Goal: Find specific page/section: Find specific page/section

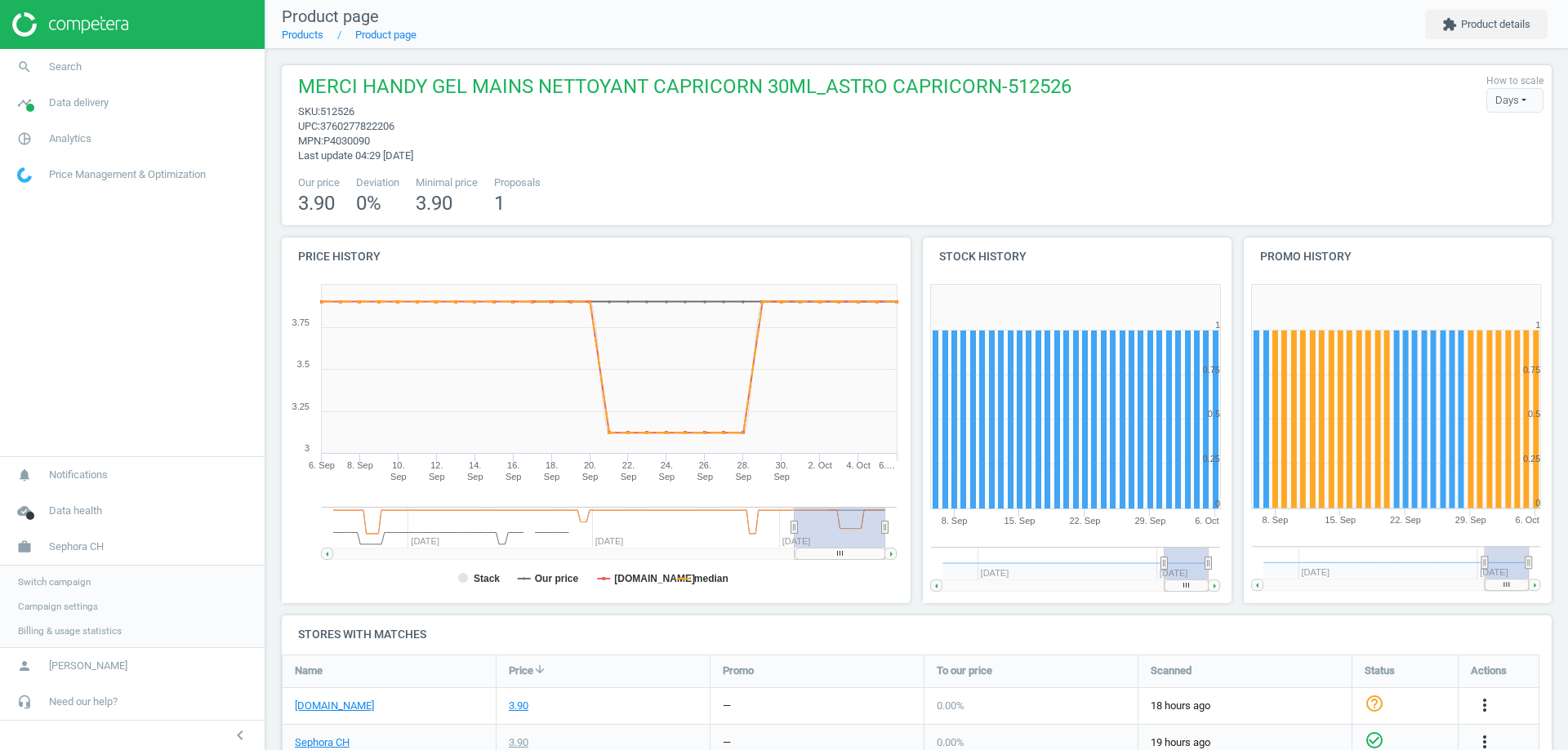
click at [69, 583] on span "Switch campaign" at bounding box center [54, 582] width 73 height 13
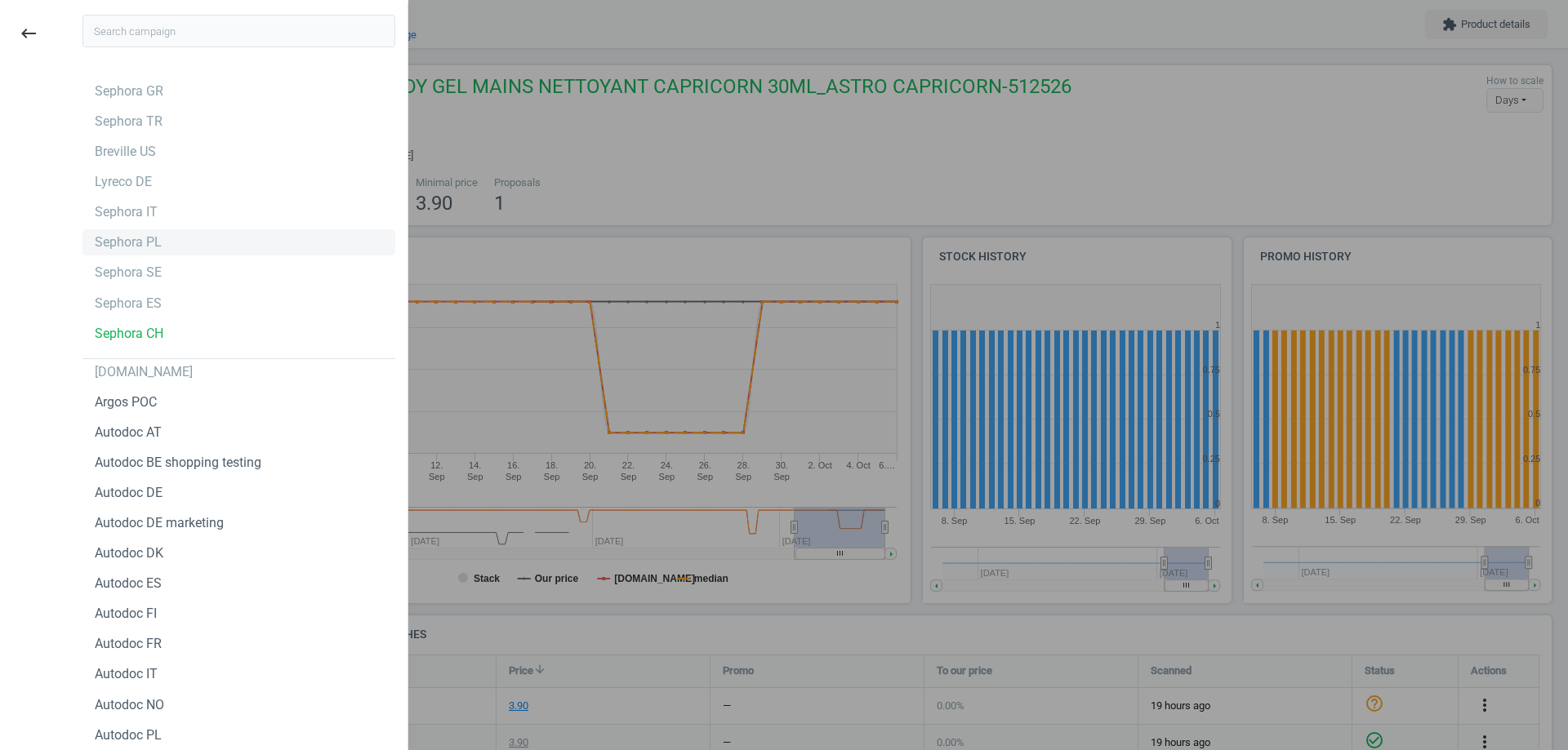
click at [181, 244] on div "Sephora PL" at bounding box center [238, 242] width 312 height 26
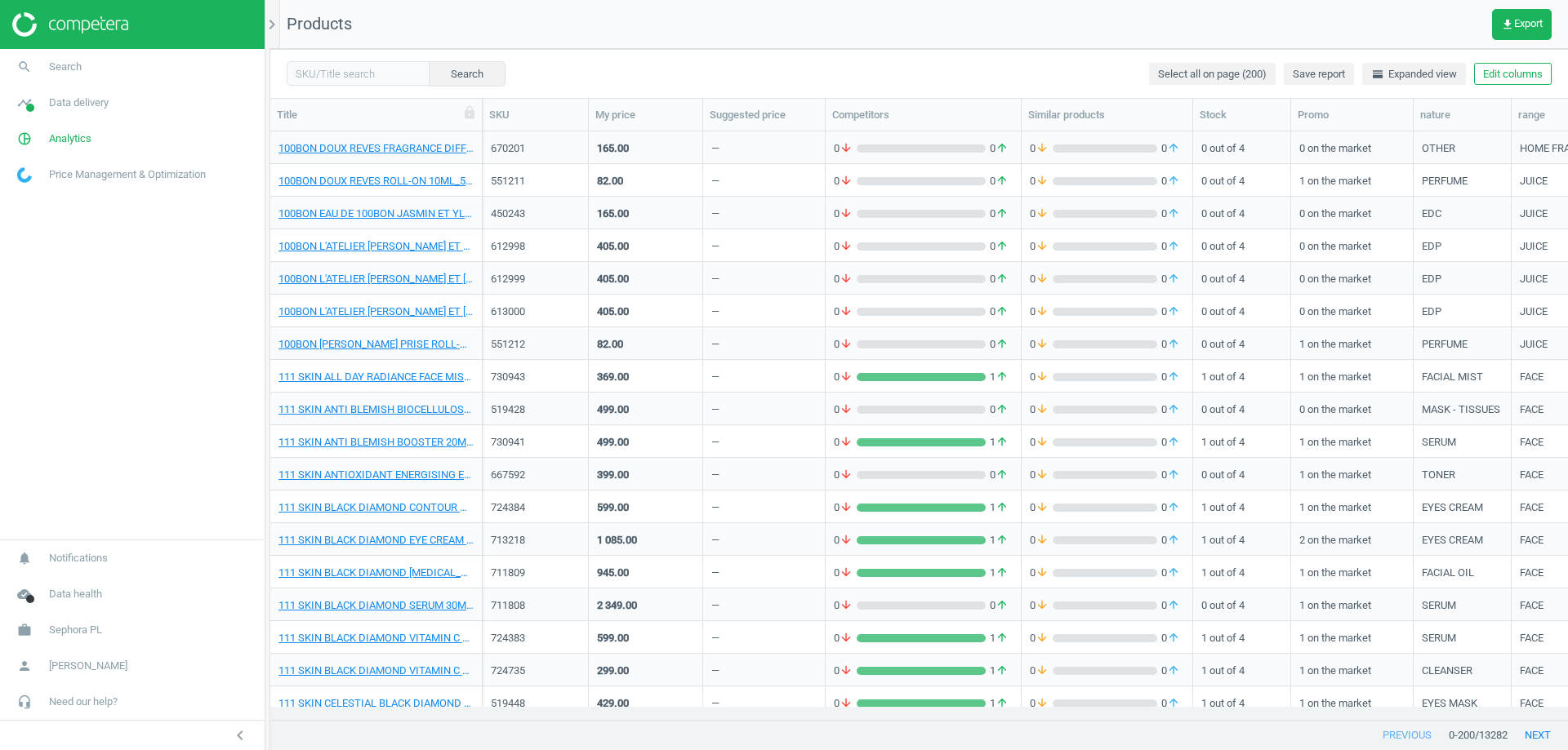
scroll to position [13, 13]
click at [354, 70] on input "text" at bounding box center [358, 73] width 143 height 25
paste input "544935"
type input "544935"
click at [452, 76] on button "Search" at bounding box center [466, 73] width 77 height 25
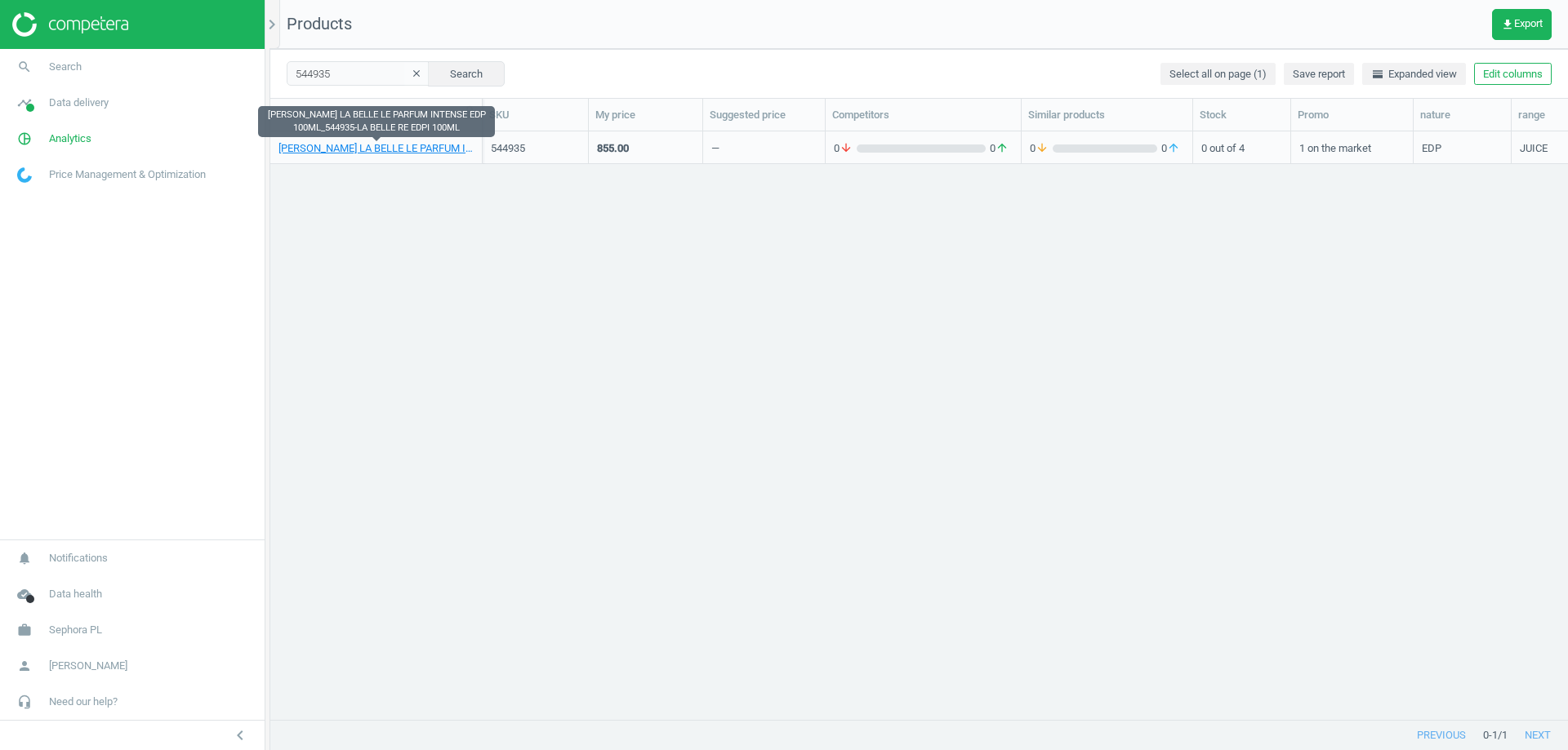
click at [394, 144] on link "J.P. GAULTIER LA BELLE LE PARFUM INTENSE EDP 100ML_544935-LA BELLE RE EDPI 100ML" at bounding box center [376, 148] width 195 height 15
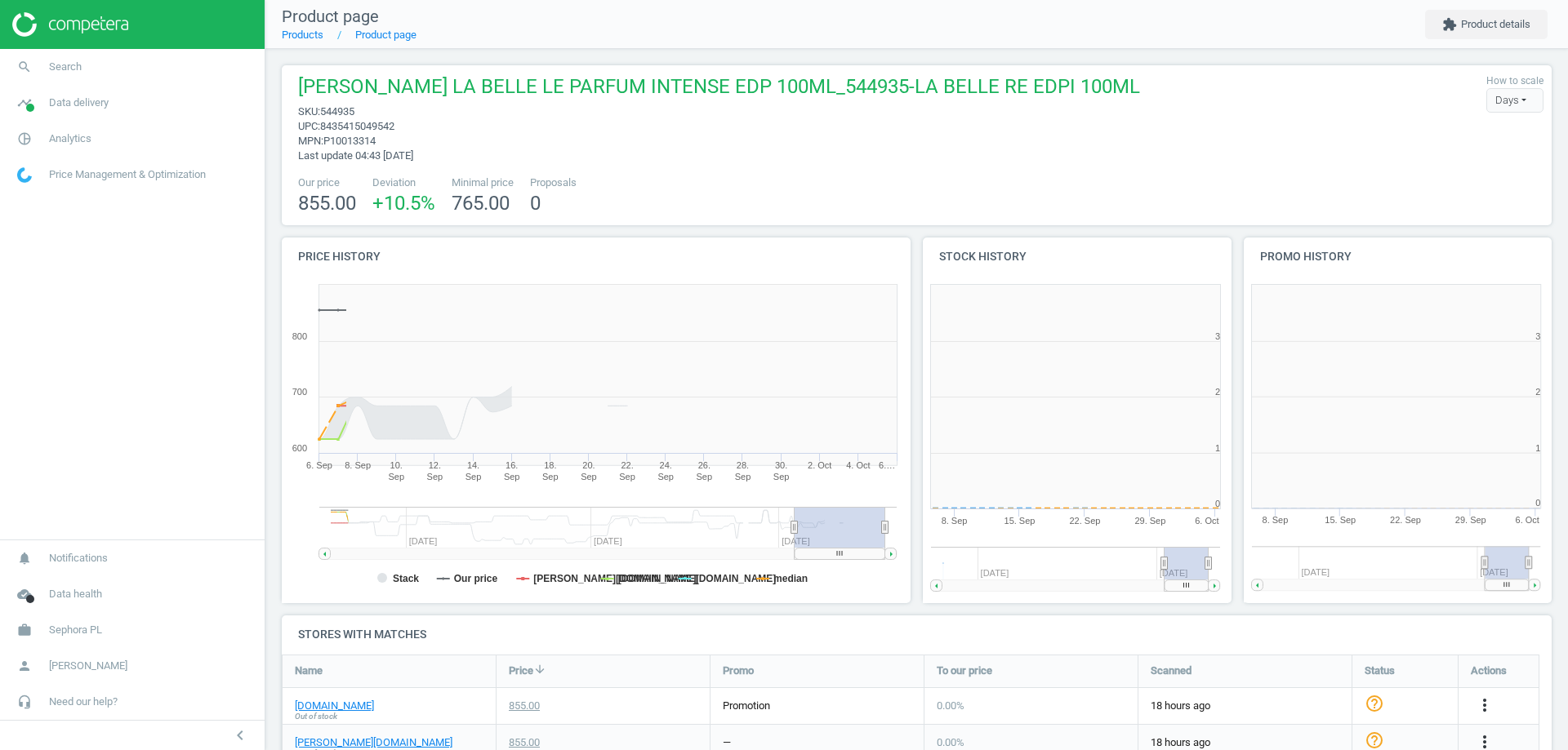
scroll to position [352, 331]
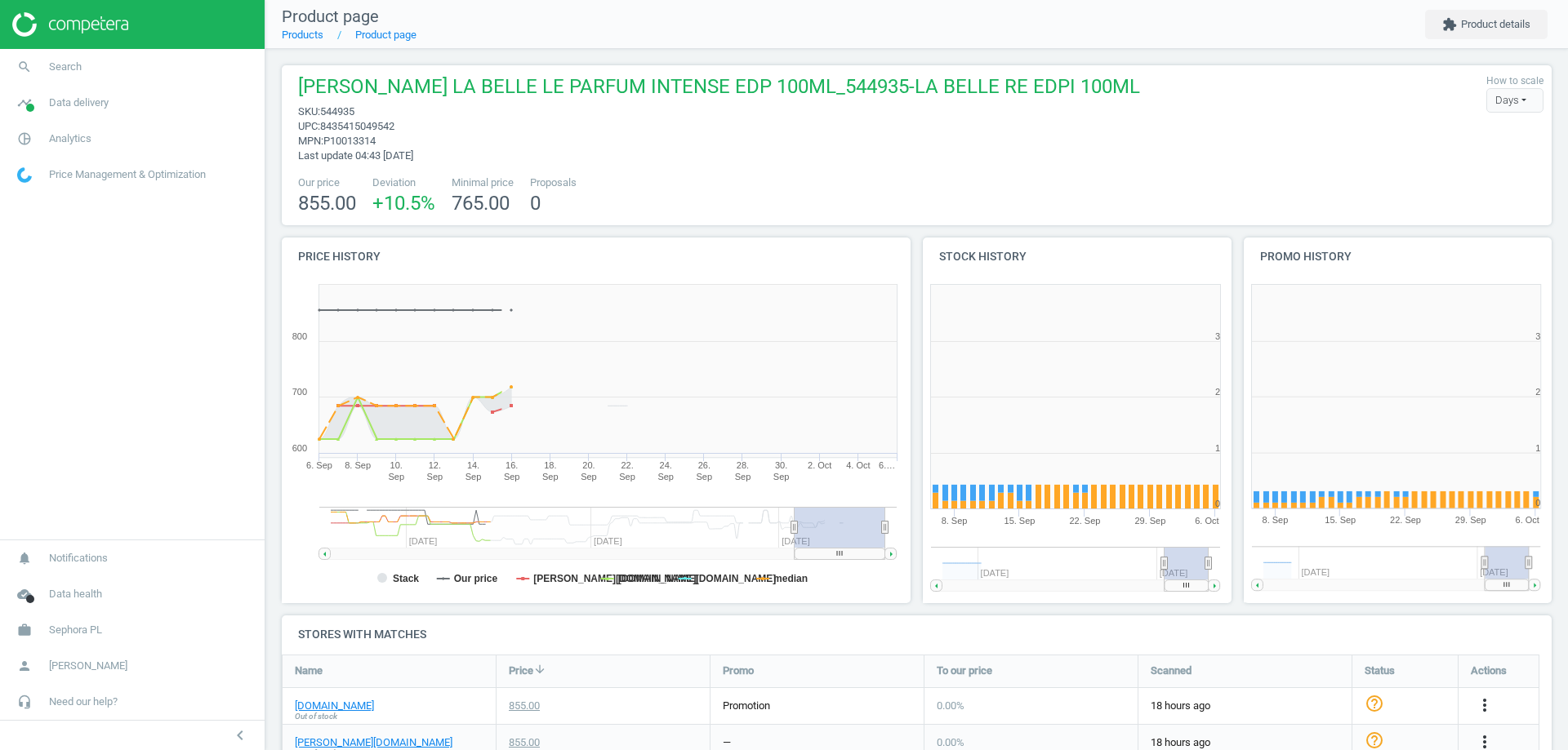
click at [373, 124] on span "8435415049542" at bounding box center [357, 126] width 74 height 12
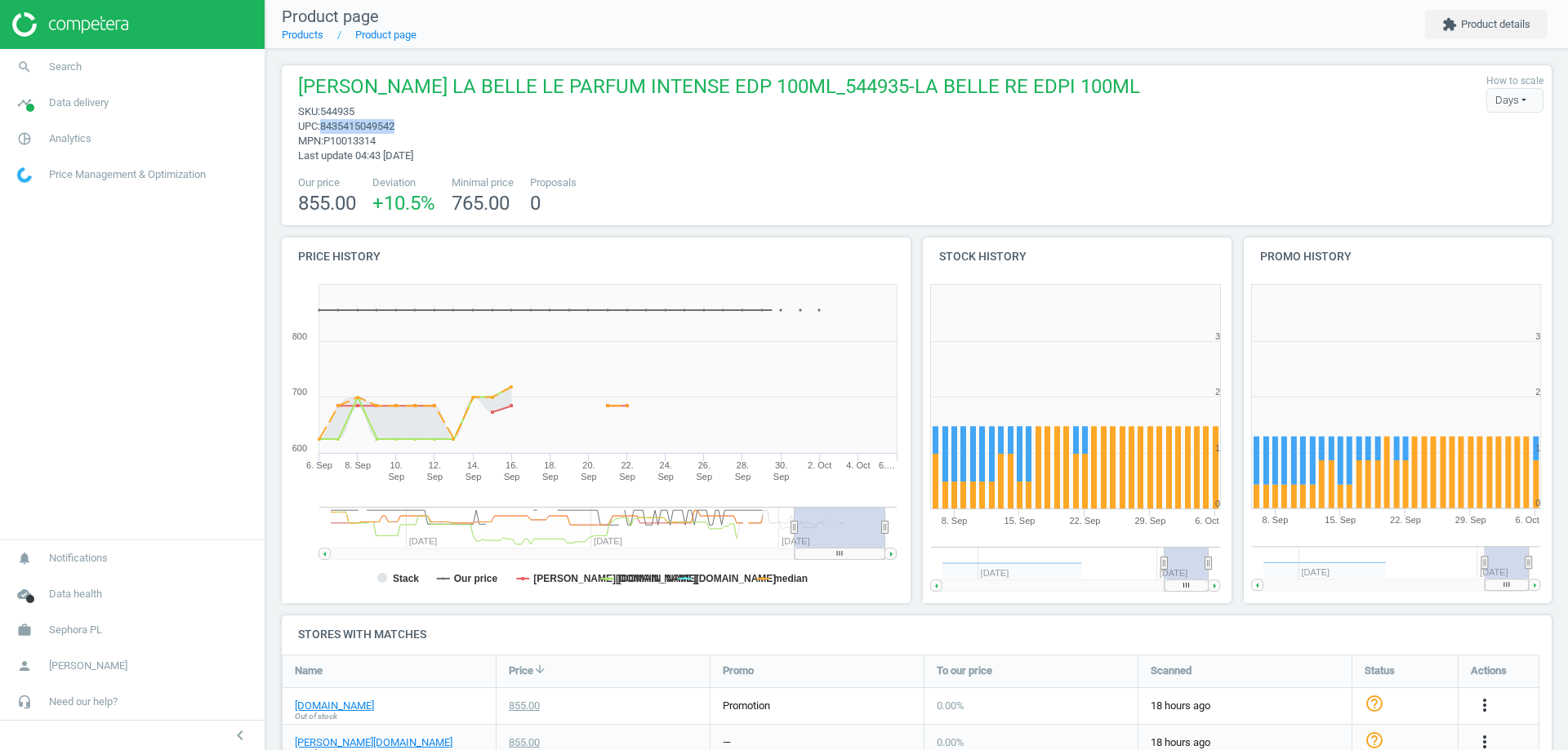
click at [373, 124] on span "8435415049542" at bounding box center [357, 126] width 74 height 12
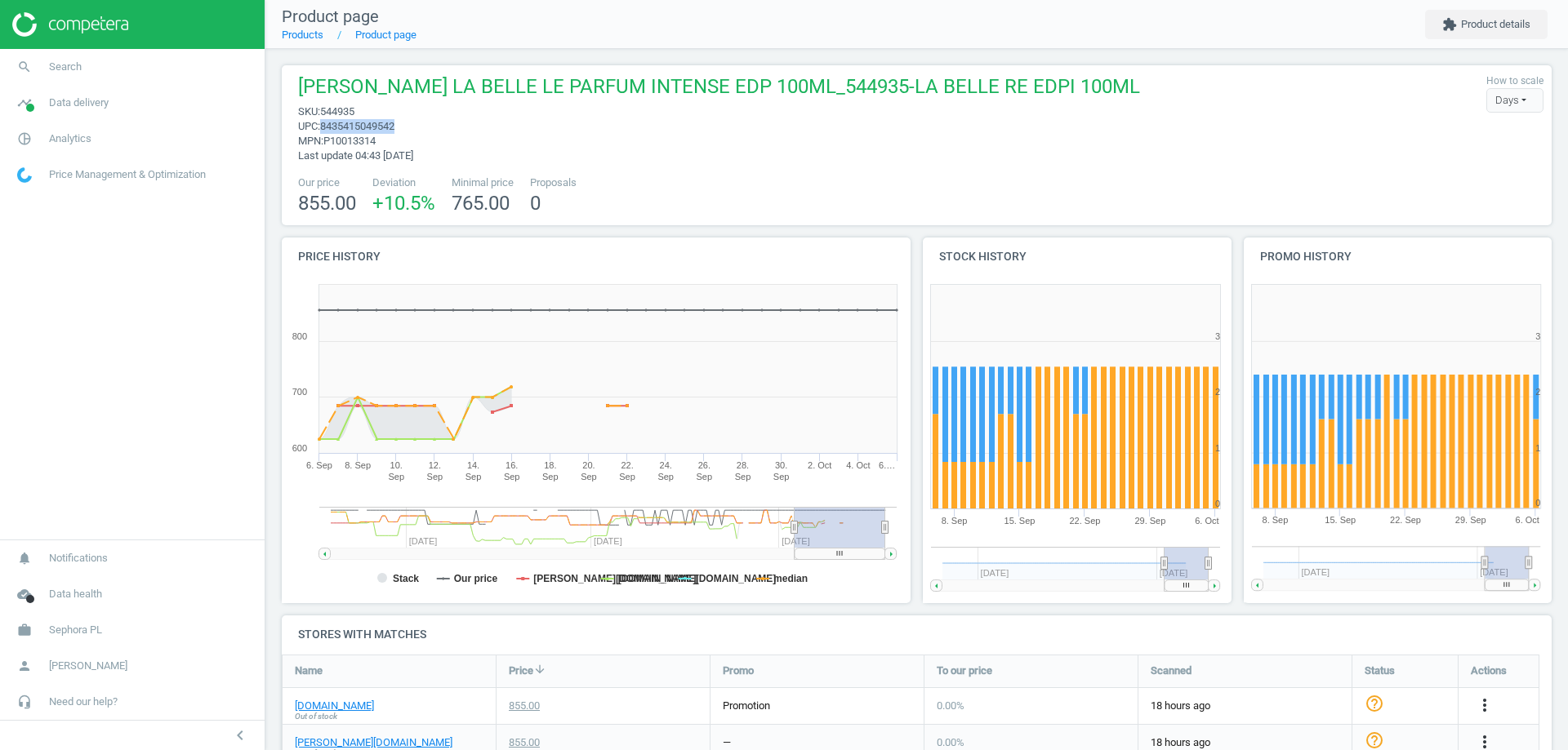
copy span "8435415049542"
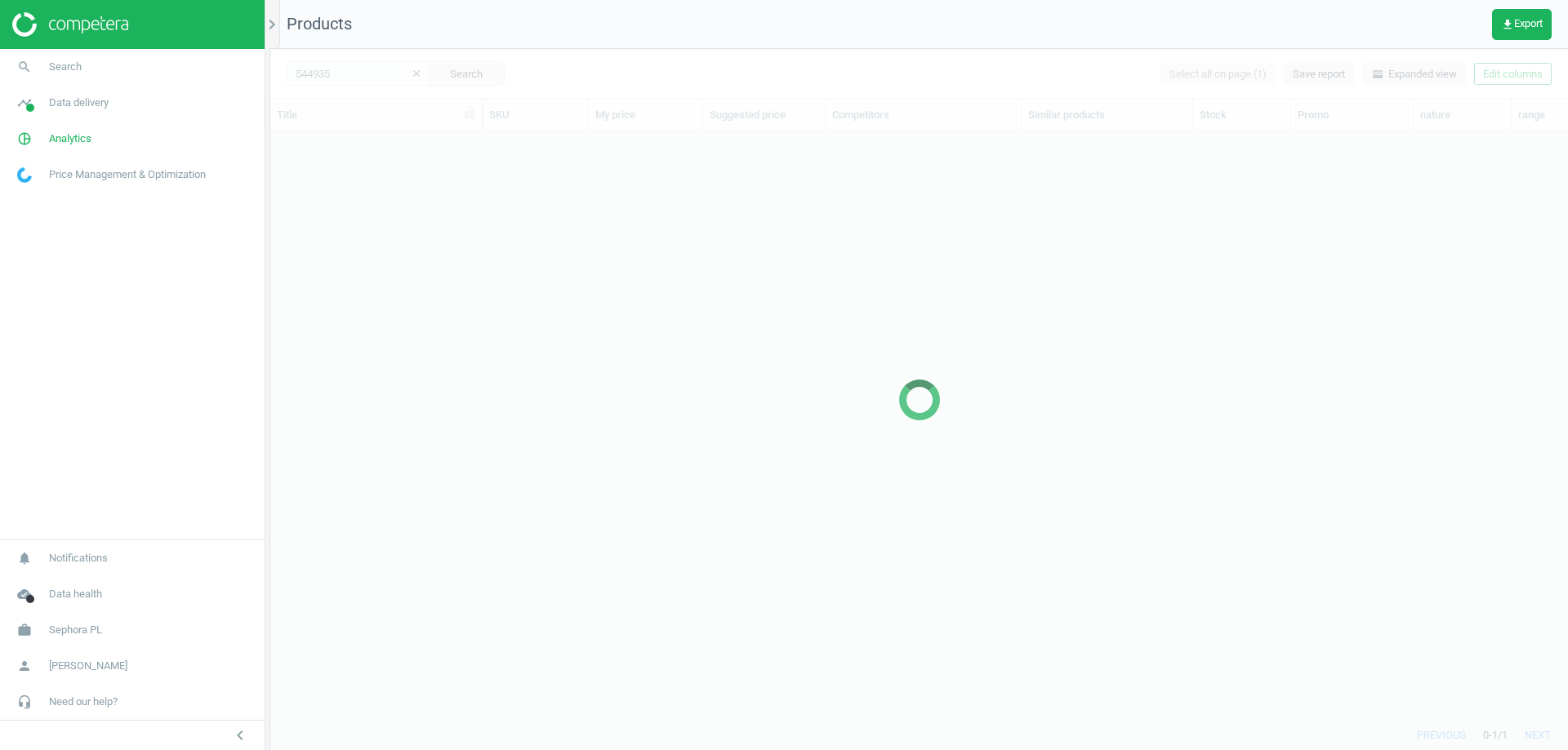
scroll to position [564, 1285]
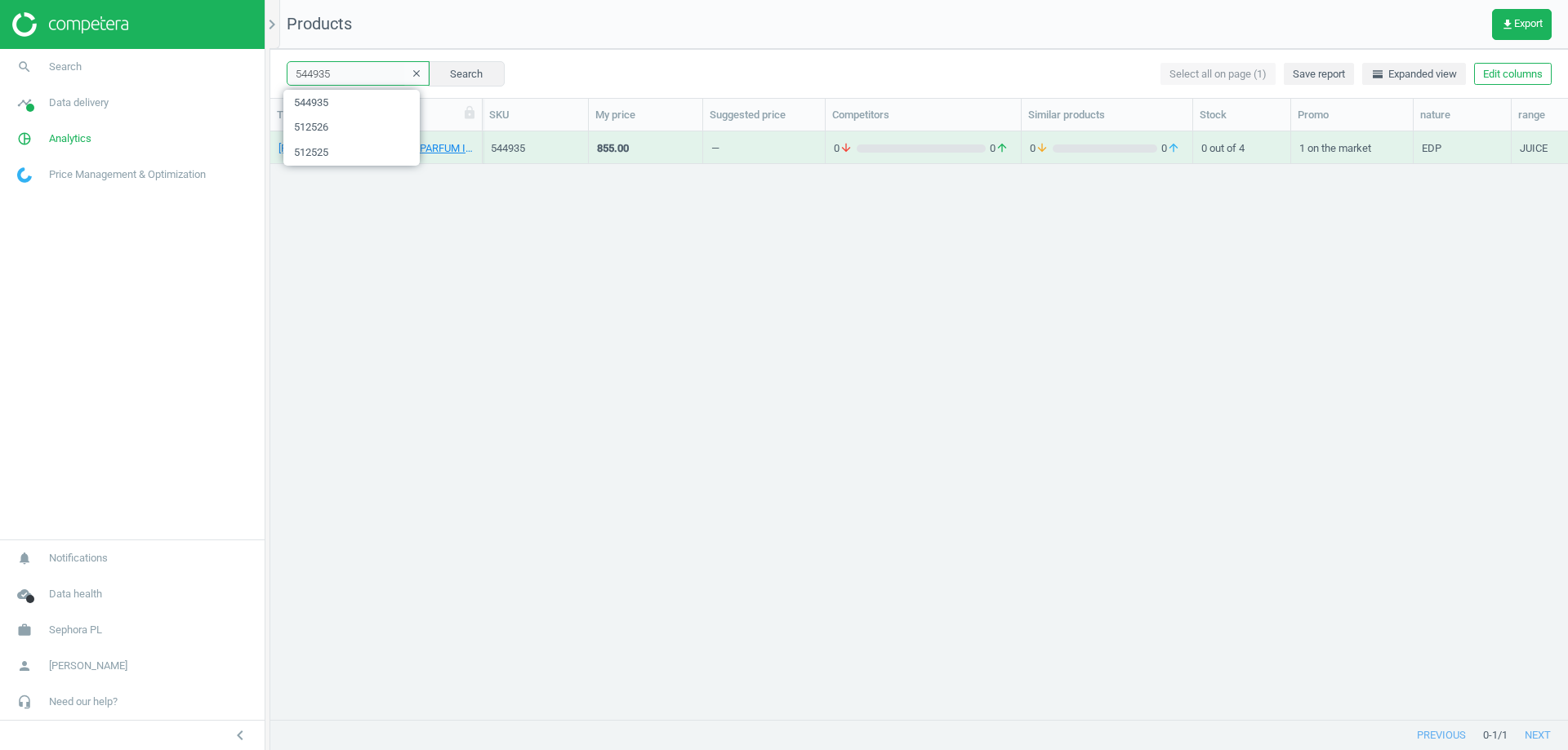
click at [322, 69] on input "544935" at bounding box center [358, 73] width 143 height 25
paste input "715831"
type input "715831"
click at [481, 70] on button "Search" at bounding box center [466, 73] width 77 height 25
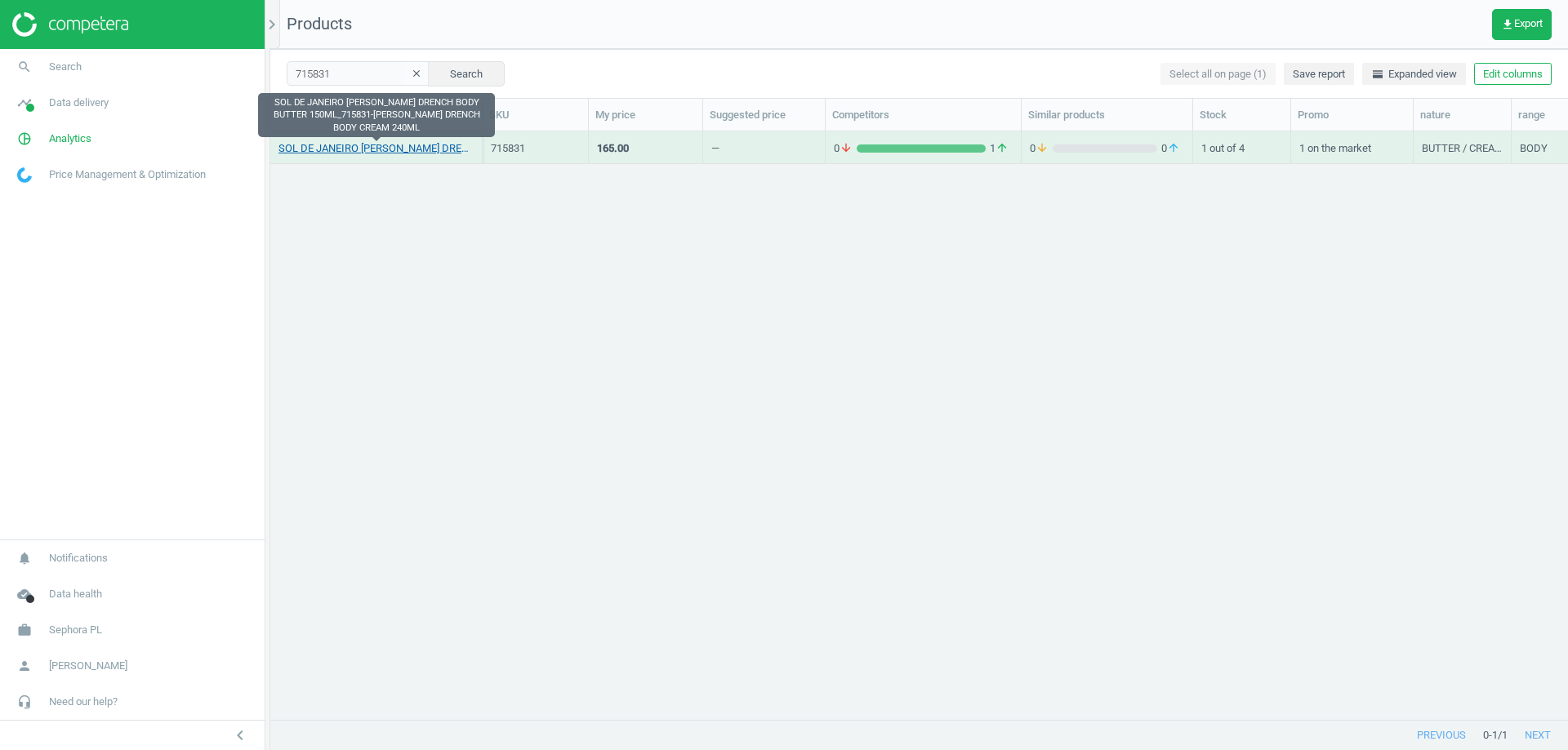
click at [393, 154] on link "SOL DE JANEIRO DELICIA DRENCH BODY BUTTER 150ML_715831-DELICIA DRENCH BODY CREA…" at bounding box center [376, 148] width 195 height 15
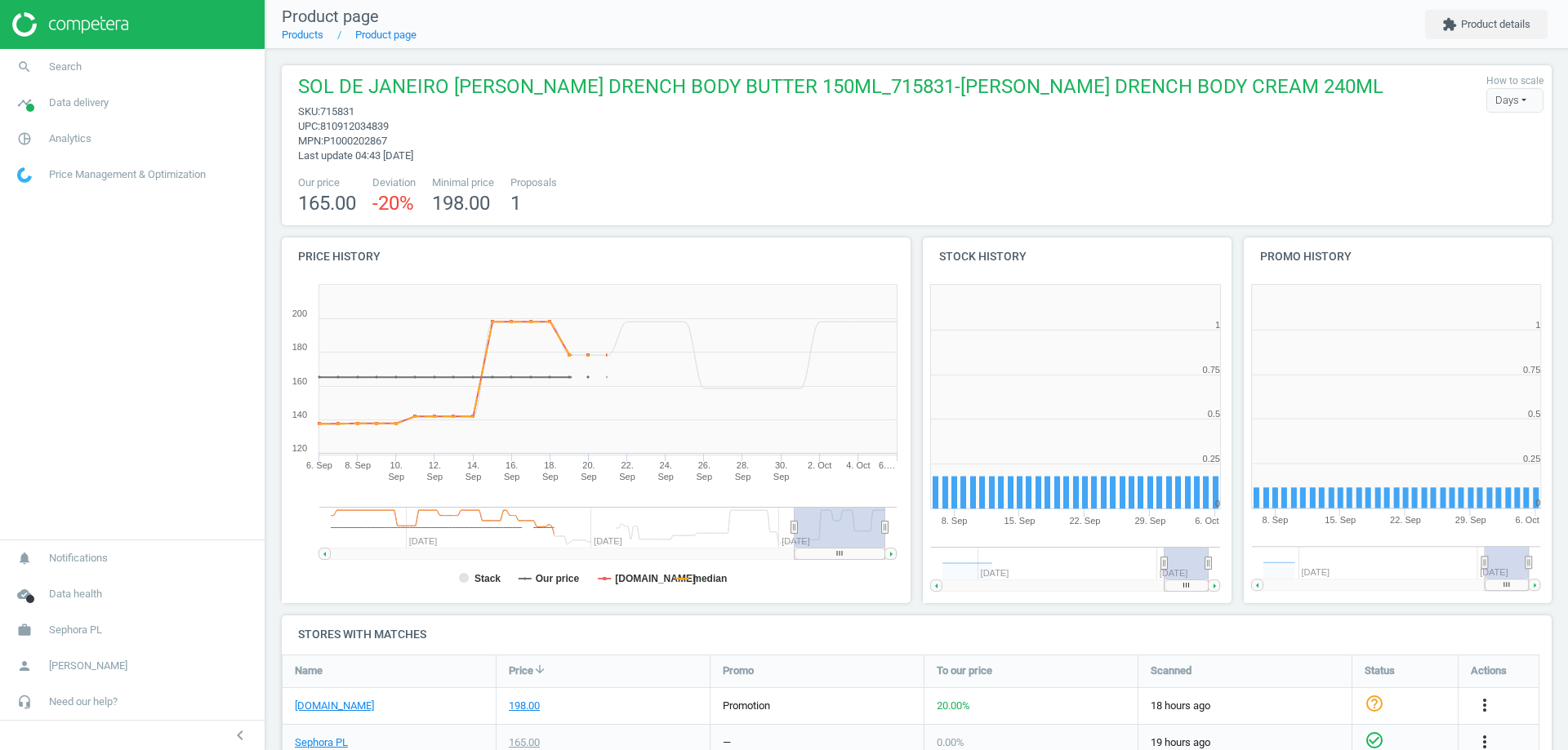
scroll to position [352, 331]
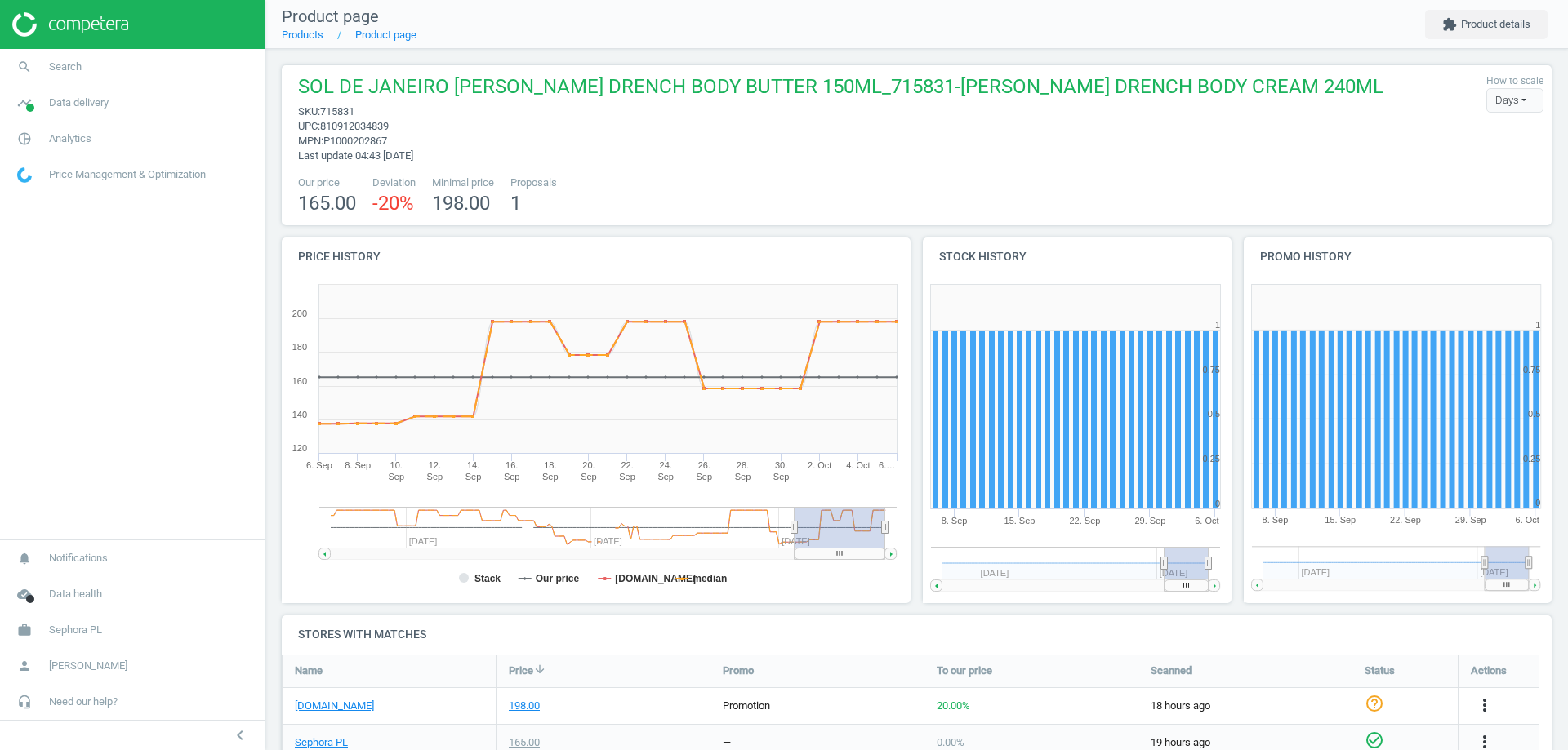
click at [371, 120] on span "810912034839" at bounding box center [354, 126] width 68 height 12
copy span "810912034839"
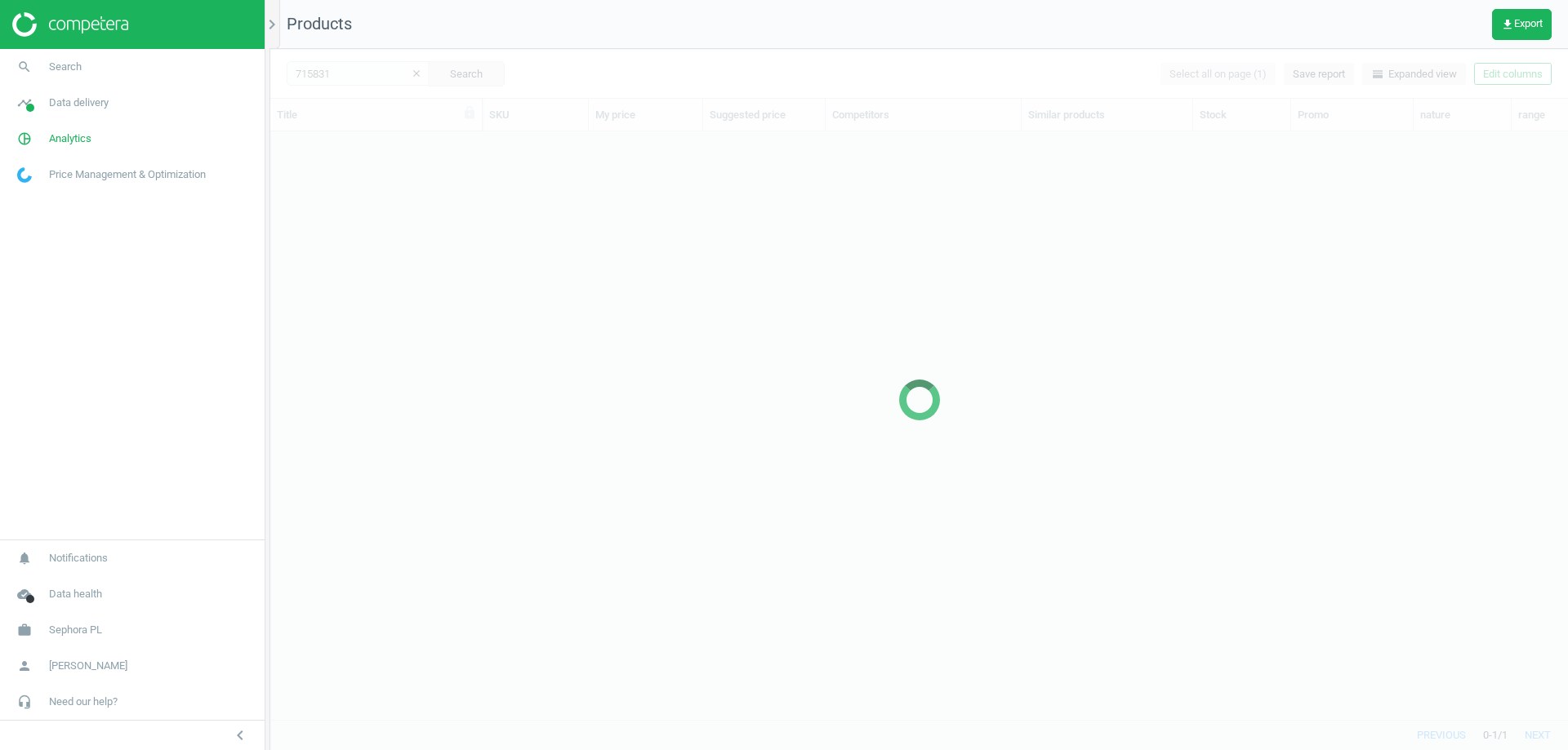
scroll to position [564, 1285]
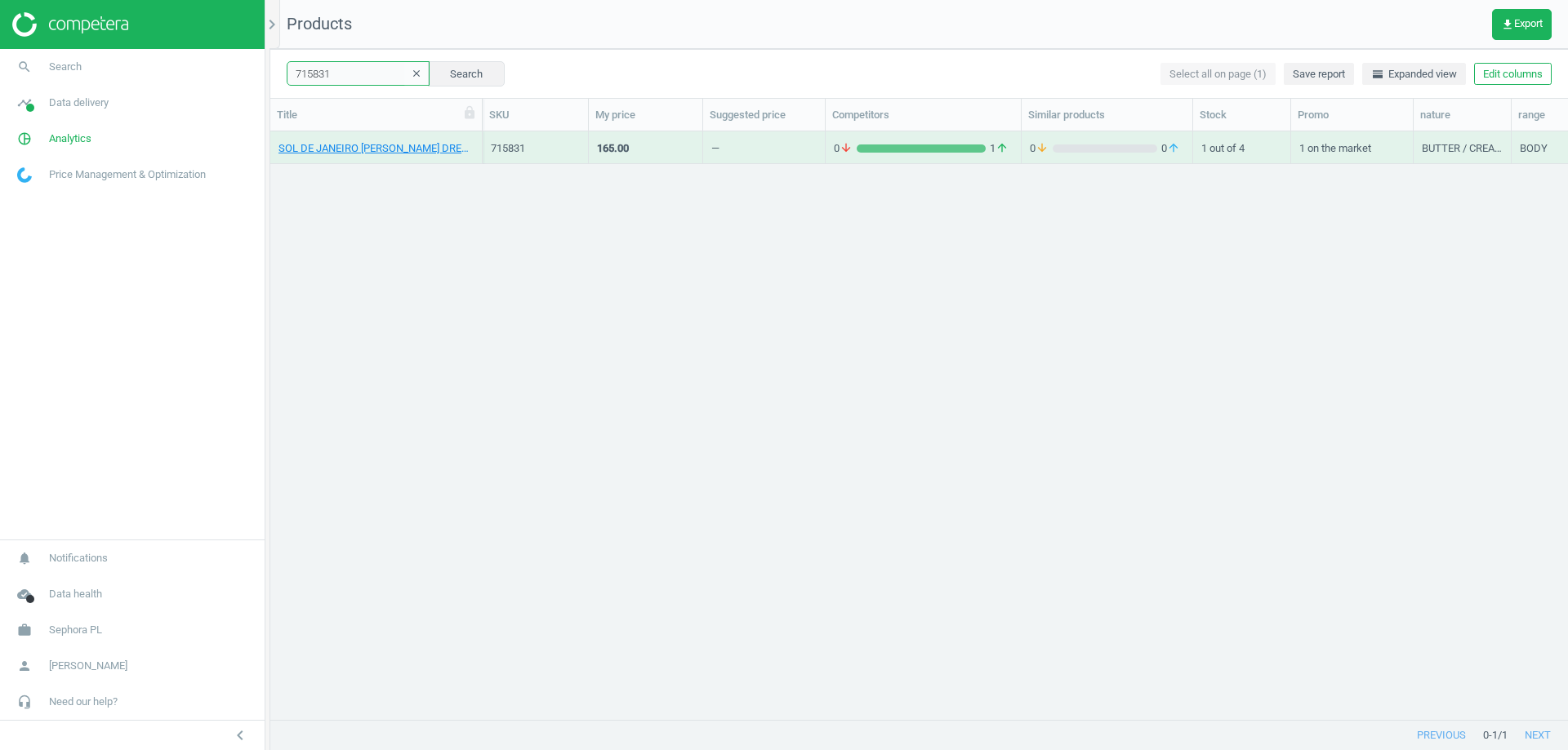
click at [331, 73] on input "715831" at bounding box center [358, 73] width 143 height 25
paste input "https://www.notino.pl/sol-de-janeiro/delicia-drench-gleboko-nawilzajace-maslo-d…"
click at [429, 73] on button "Search" at bounding box center [466, 73] width 77 height 25
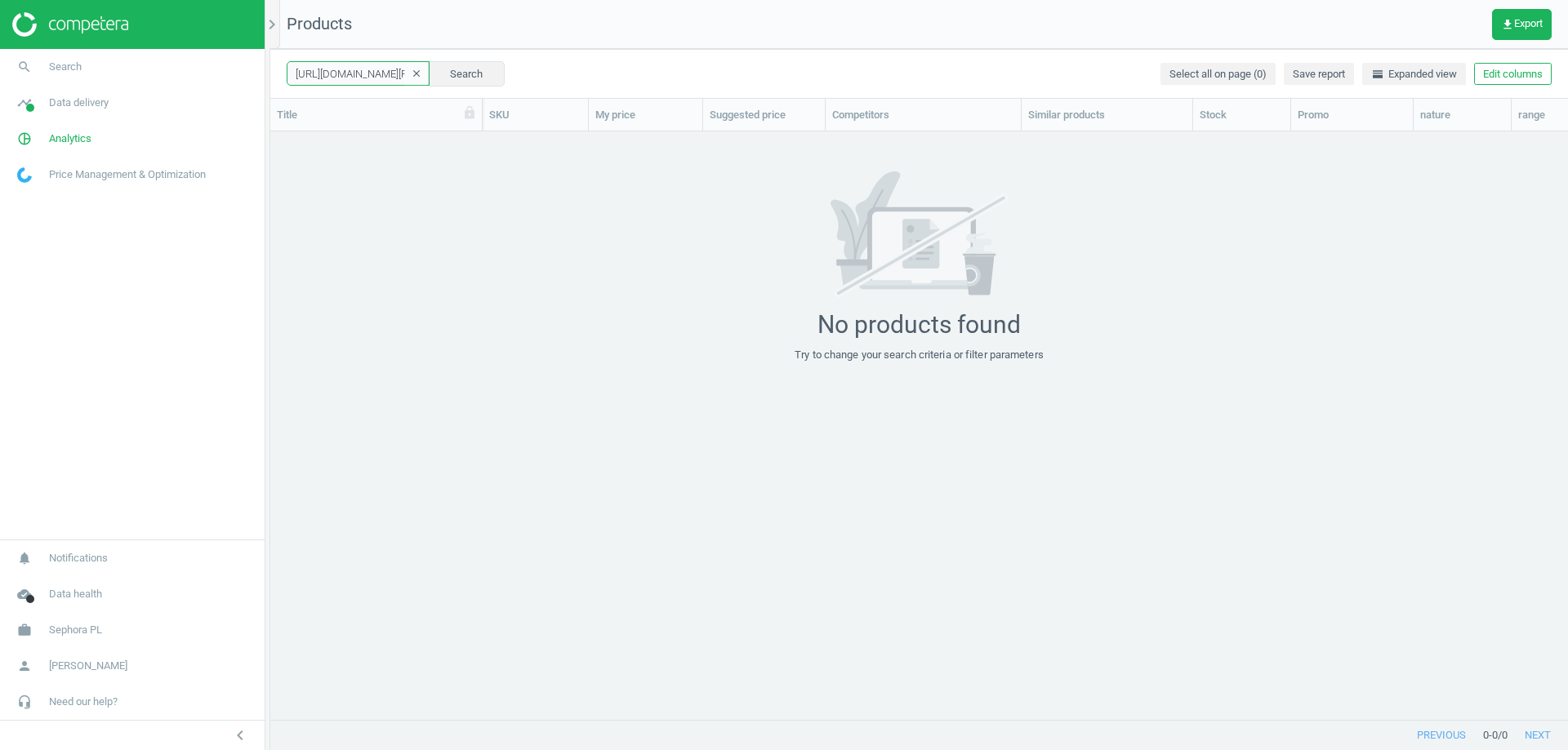
click at [378, 67] on input "https://www.notino.pl/sol-de-janeiro/delicia-drench-gleboko-nawilzajace-maslo-d…" at bounding box center [358, 73] width 143 height 25
paste input "715099"
type input "715099"
click at [448, 70] on button "Search" at bounding box center [466, 73] width 77 height 25
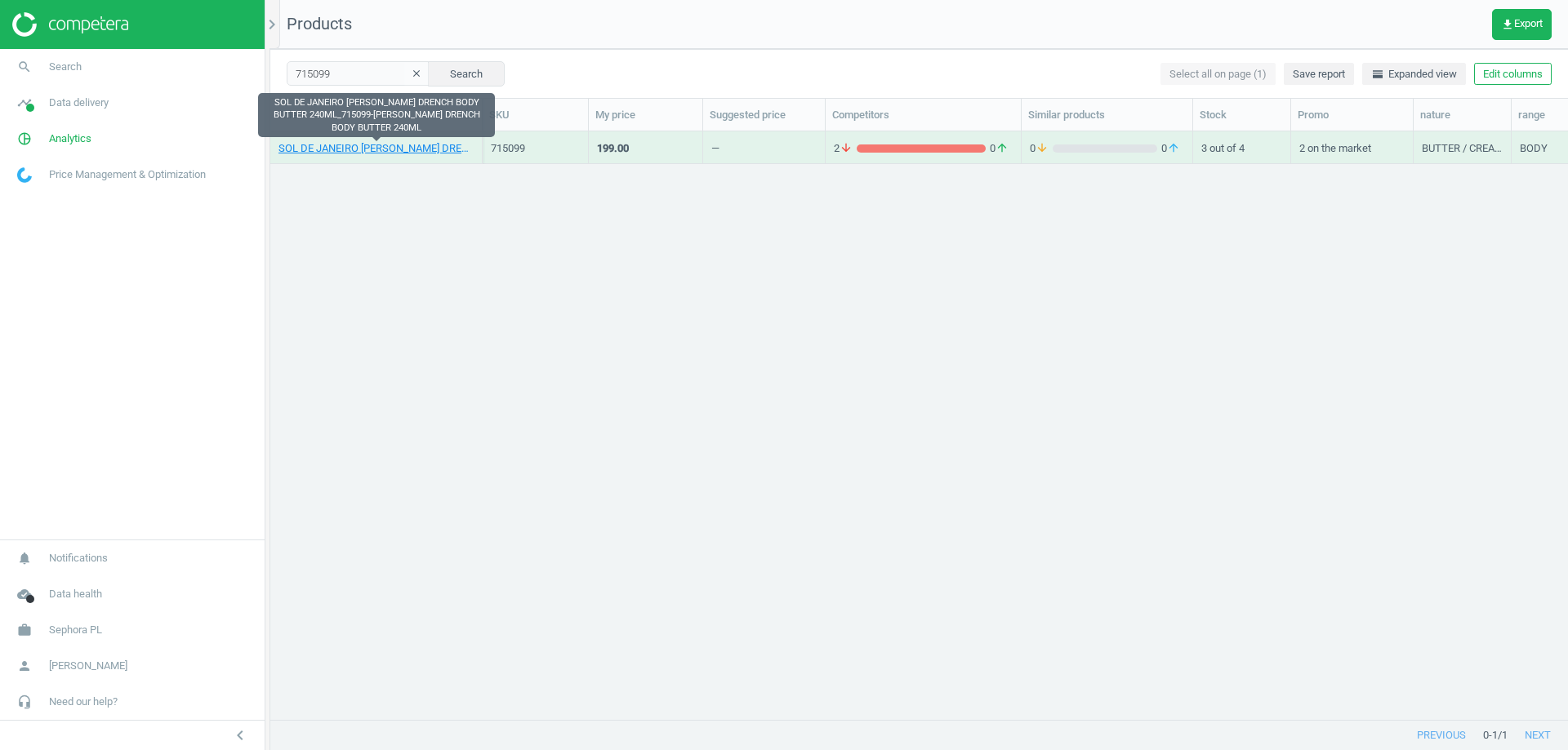
click at [392, 149] on link "SOL DE JANEIRO DELICIA DRENCH BODY BUTTER 240ML_715099-DELICIA DRENCH BODY BUTT…" at bounding box center [376, 148] width 195 height 15
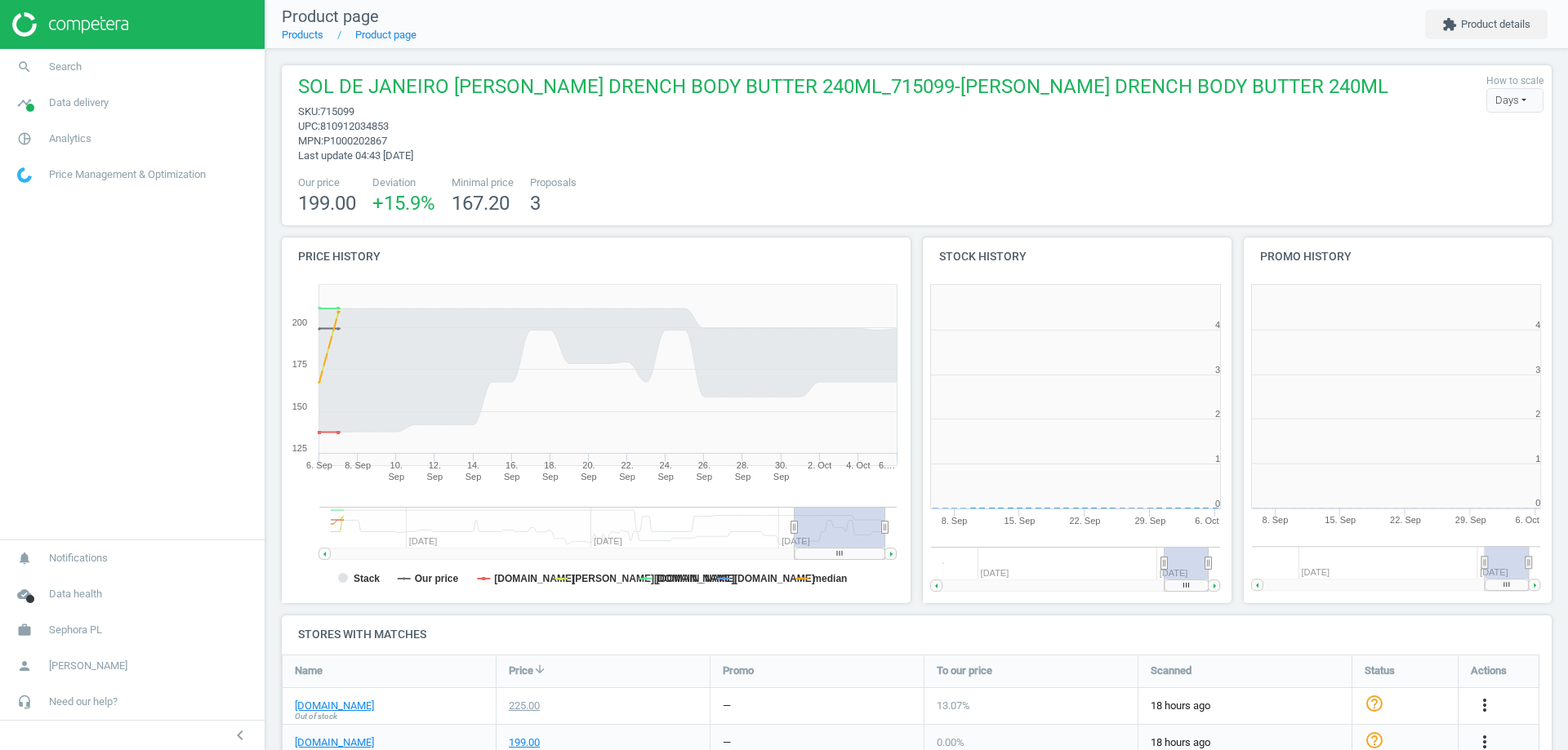
scroll to position [352, 331]
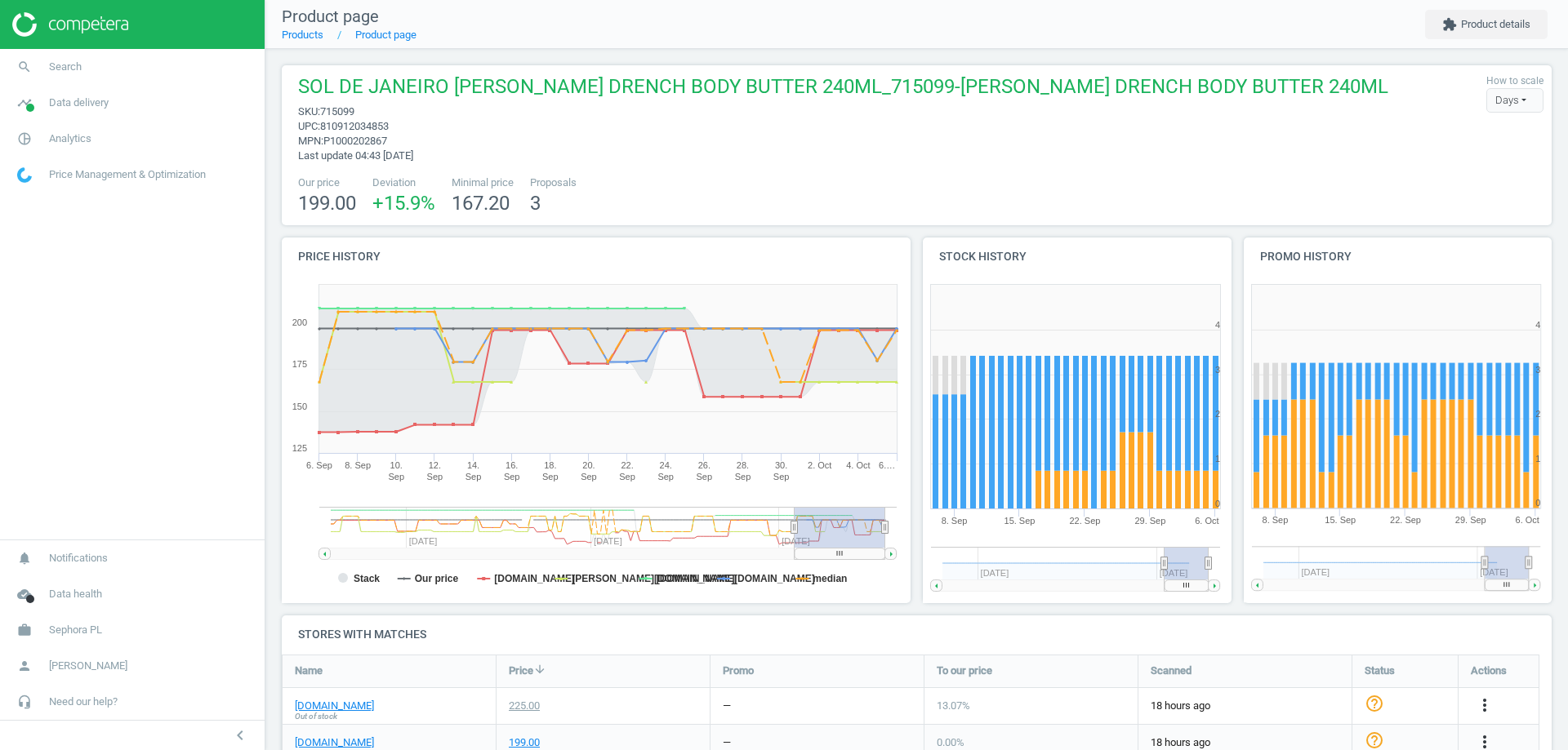
click at [368, 130] on span "810912034853" at bounding box center [354, 126] width 68 height 12
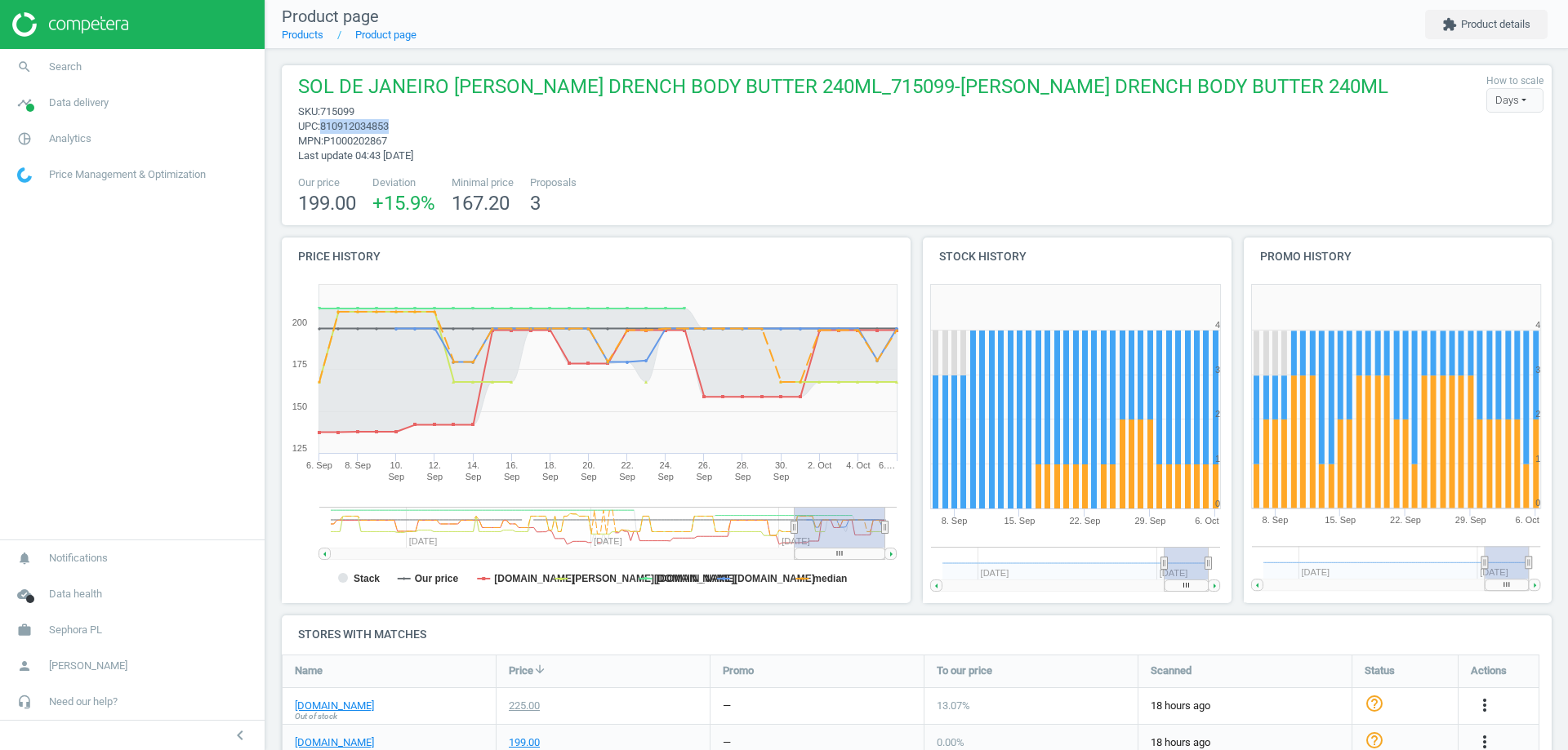
click at [368, 130] on span "810912034853" at bounding box center [354, 126] width 68 height 12
copy span "810912034853"
click at [368, 130] on span "810912034853" at bounding box center [354, 126] width 68 height 12
click at [374, 134] on span "P1000202867" at bounding box center [354, 140] width 63 height 12
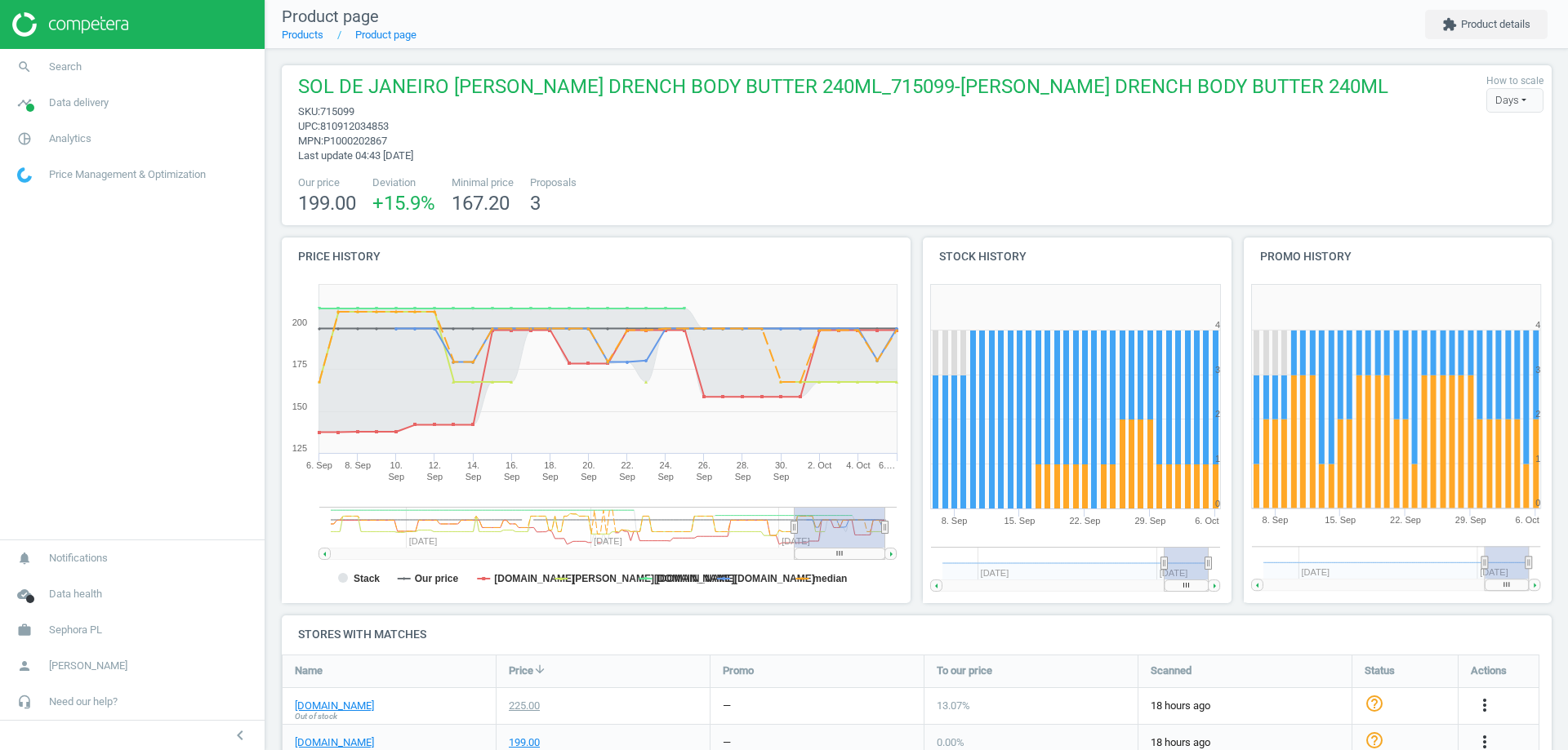
click at [373, 115] on span "sku : 715099" at bounding box center [843, 112] width 1091 height 15
click at [373, 120] on span "810912034853" at bounding box center [354, 126] width 68 height 12
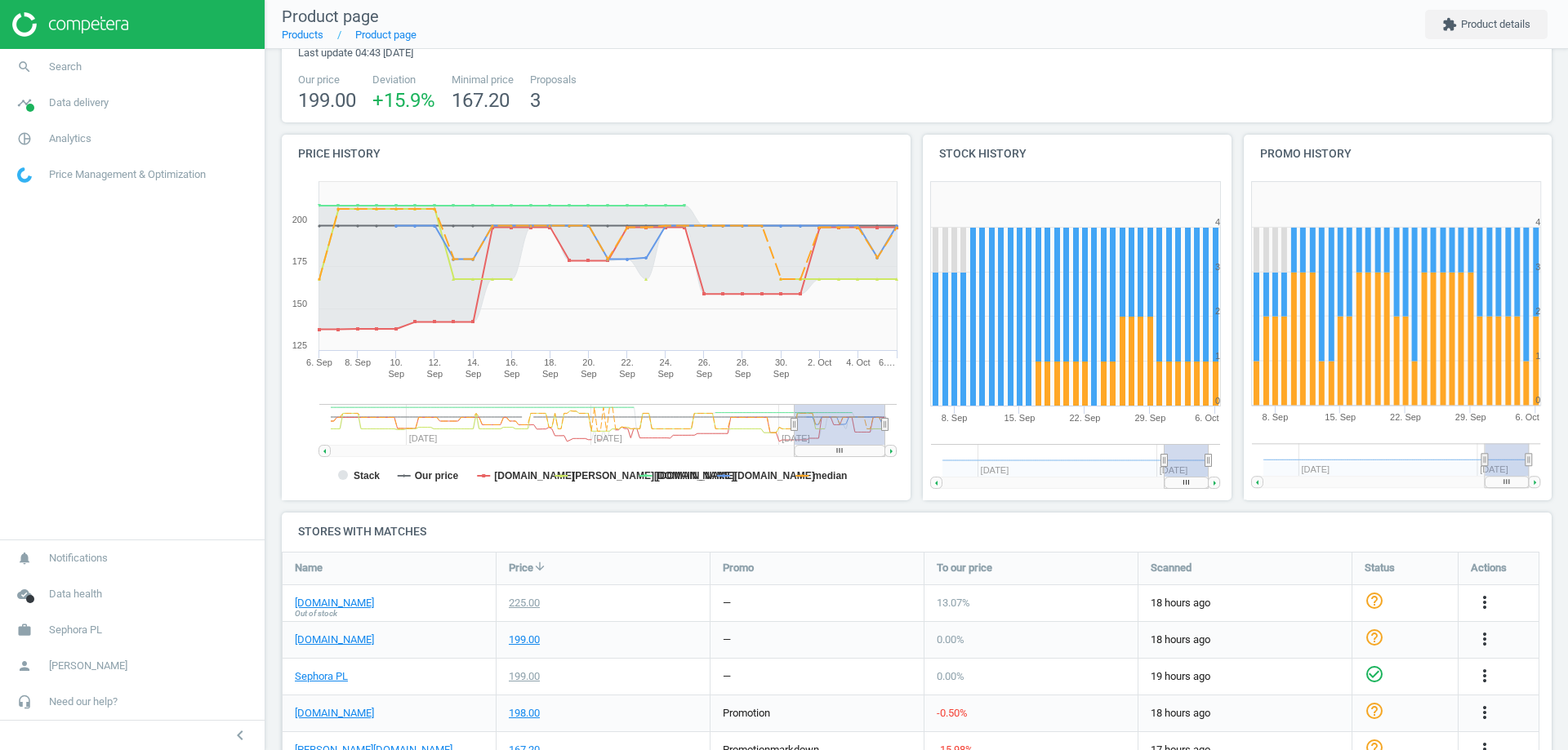
scroll to position [0, 0]
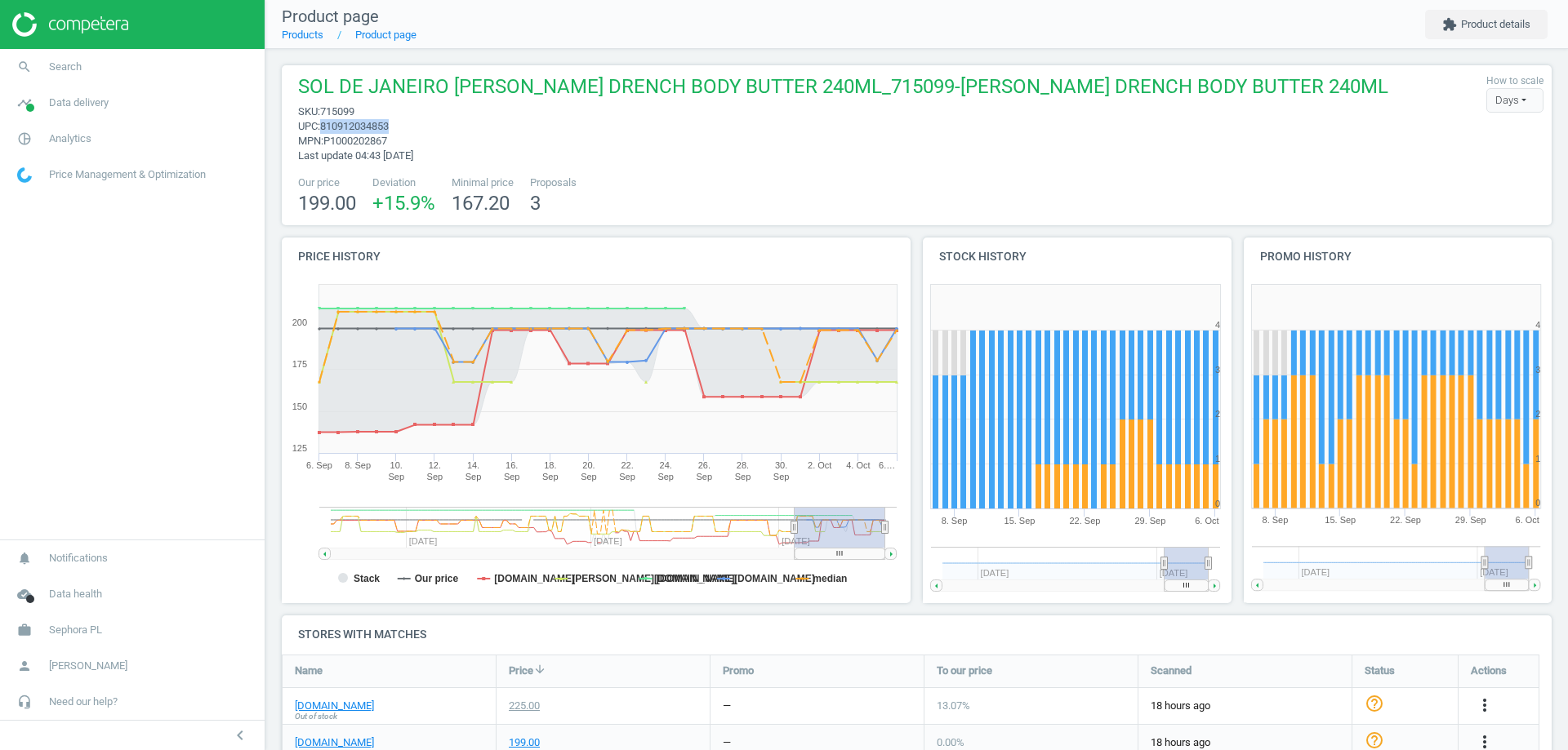
click at [375, 123] on span "810912034853" at bounding box center [354, 126] width 68 height 12
click at [85, 630] on span "Sephora PL" at bounding box center [75, 630] width 53 height 15
click at [68, 576] on span "Switch campaign" at bounding box center [54, 582] width 73 height 13
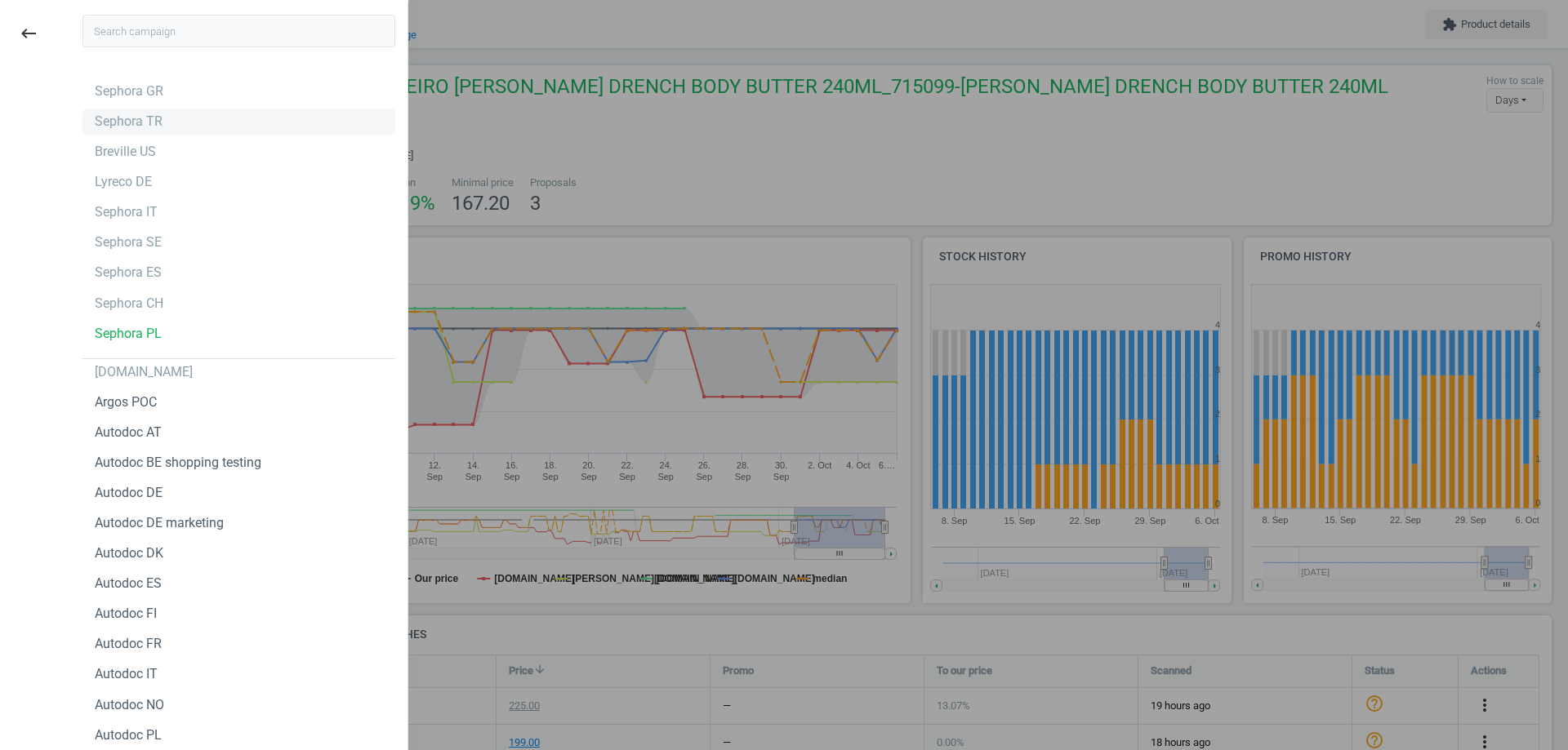
click at [159, 132] on div "Sephora TR" at bounding box center [238, 122] width 312 height 26
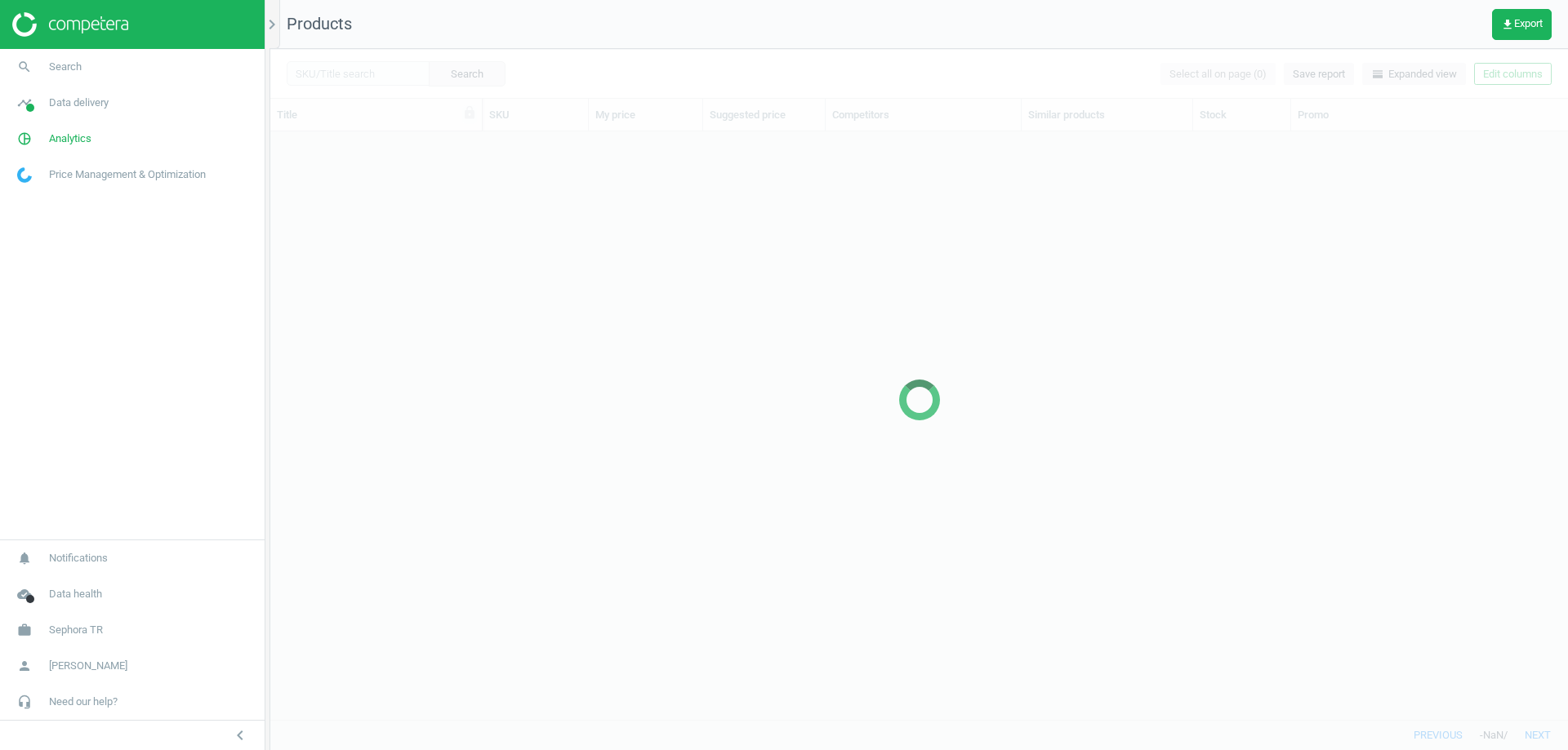
scroll to position [564, 1285]
